Goal: Find contact information: Find contact information

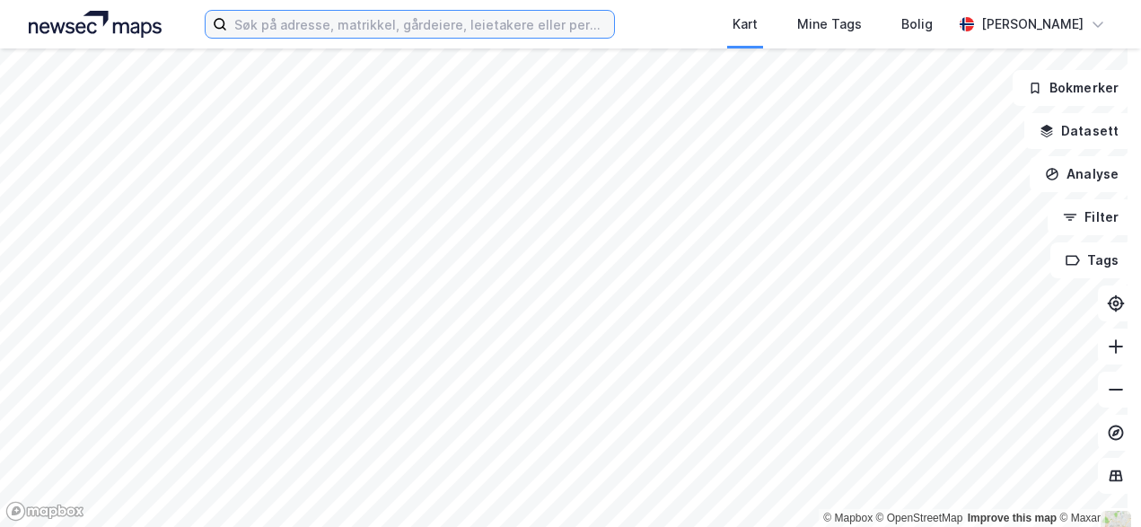
click at [277, 31] on input at bounding box center [420, 24] width 386 height 27
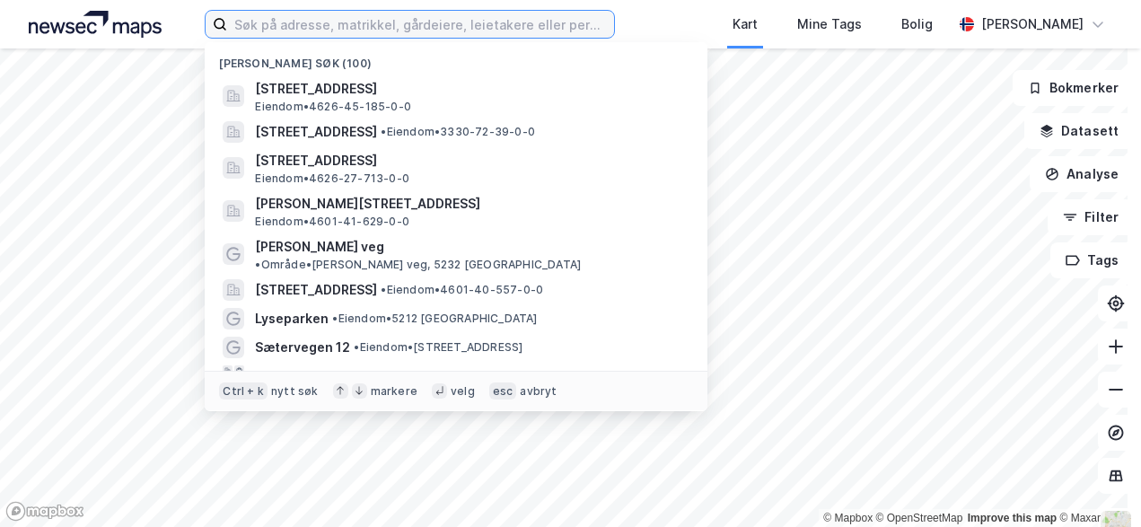
paste input "[STREET_ADDRESS]"
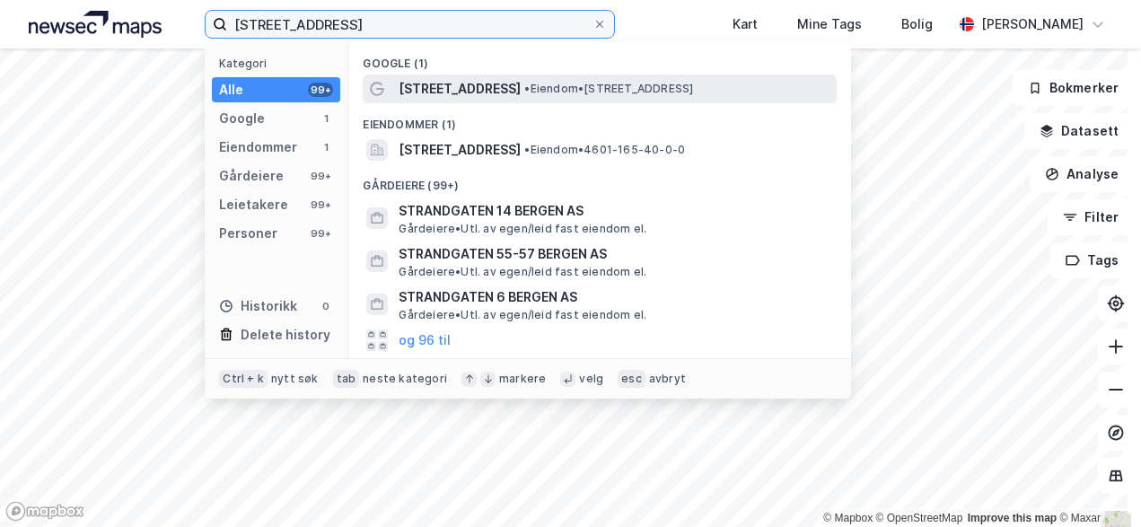
type input "[STREET_ADDRESS]"
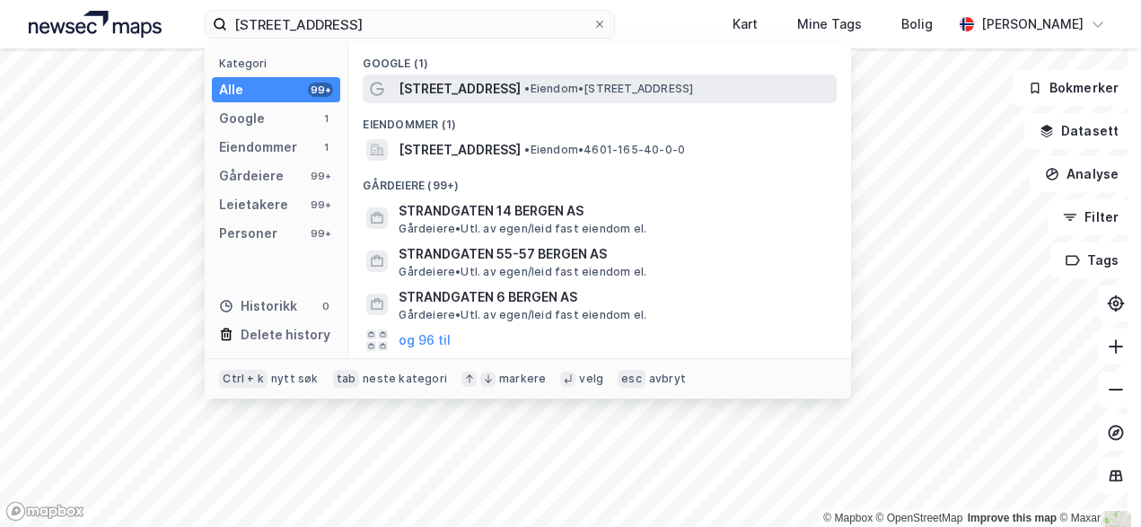
click at [434, 86] on span "[STREET_ADDRESS]" at bounding box center [460, 89] width 122 height 22
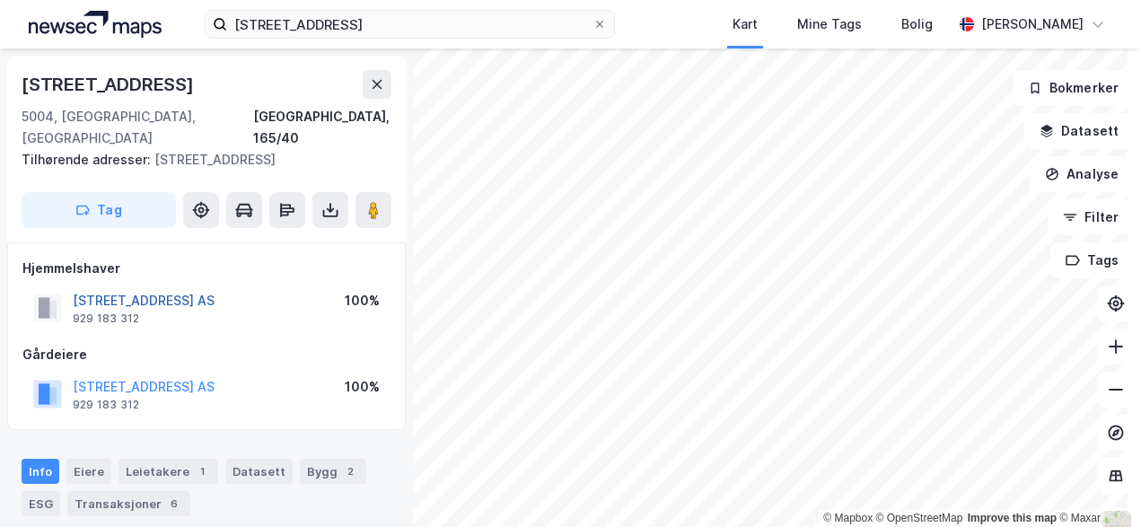
click at [0, 0] on button "[STREET_ADDRESS] AS" at bounding box center [0, 0] width 0 height 0
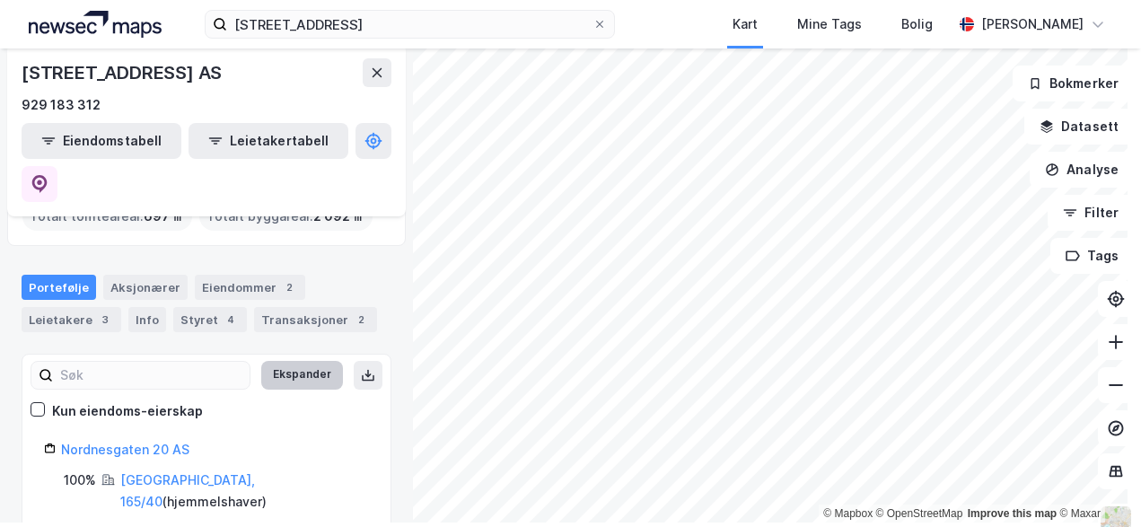
scroll to position [17, 0]
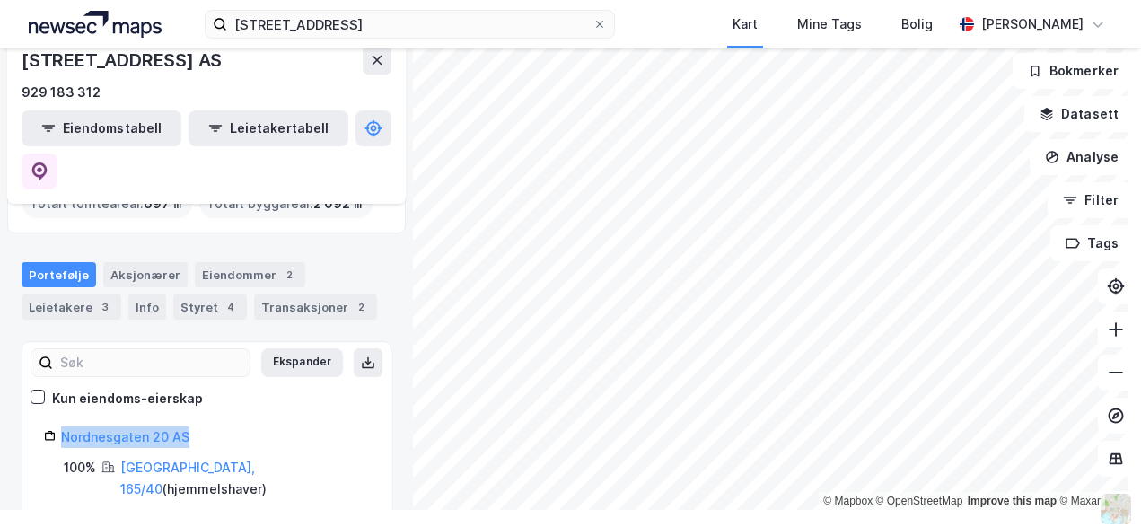
drag, startPoint x: 204, startPoint y: 396, endPoint x: 55, endPoint y: 399, distance: 149.1
click at [55, 427] on div "Nordnesgaten 20 AS" at bounding box center [206, 438] width 325 height 22
drag, startPoint x: 55, startPoint y: 399, endPoint x: 235, endPoint y: 254, distance: 231.3
click at [235, 295] on div "Styret 4" at bounding box center [210, 307] width 74 height 25
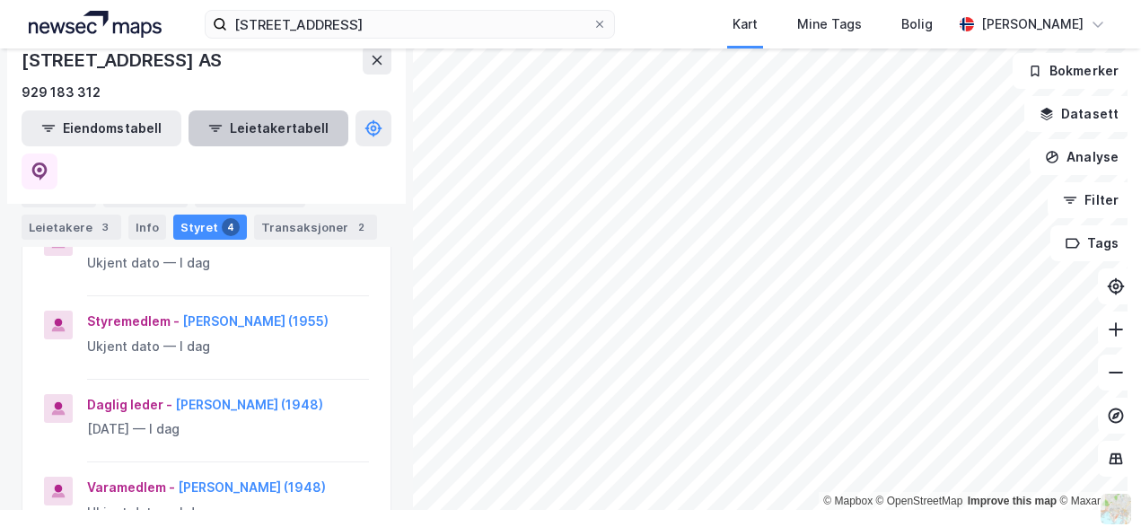
scroll to position [259, 0]
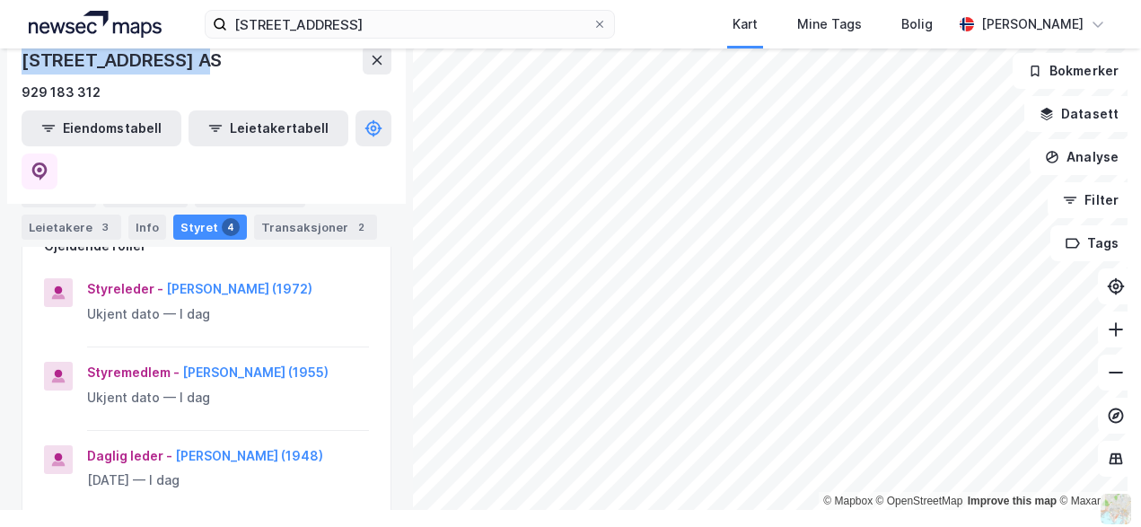
drag, startPoint x: 222, startPoint y: 72, endPoint x: 20, endPoint y: 57, distance: 202.6
click at [20, 57] on div "[STREET_ADDRESS] AS 929 183 312 Eiendomstabell Leietakertabell" at bounding box center [206, 117] width 399 height 172
copy div "[STREET_ADDRESS] AS"
